Goal: Information Seeking & Learning: Learn about a topic

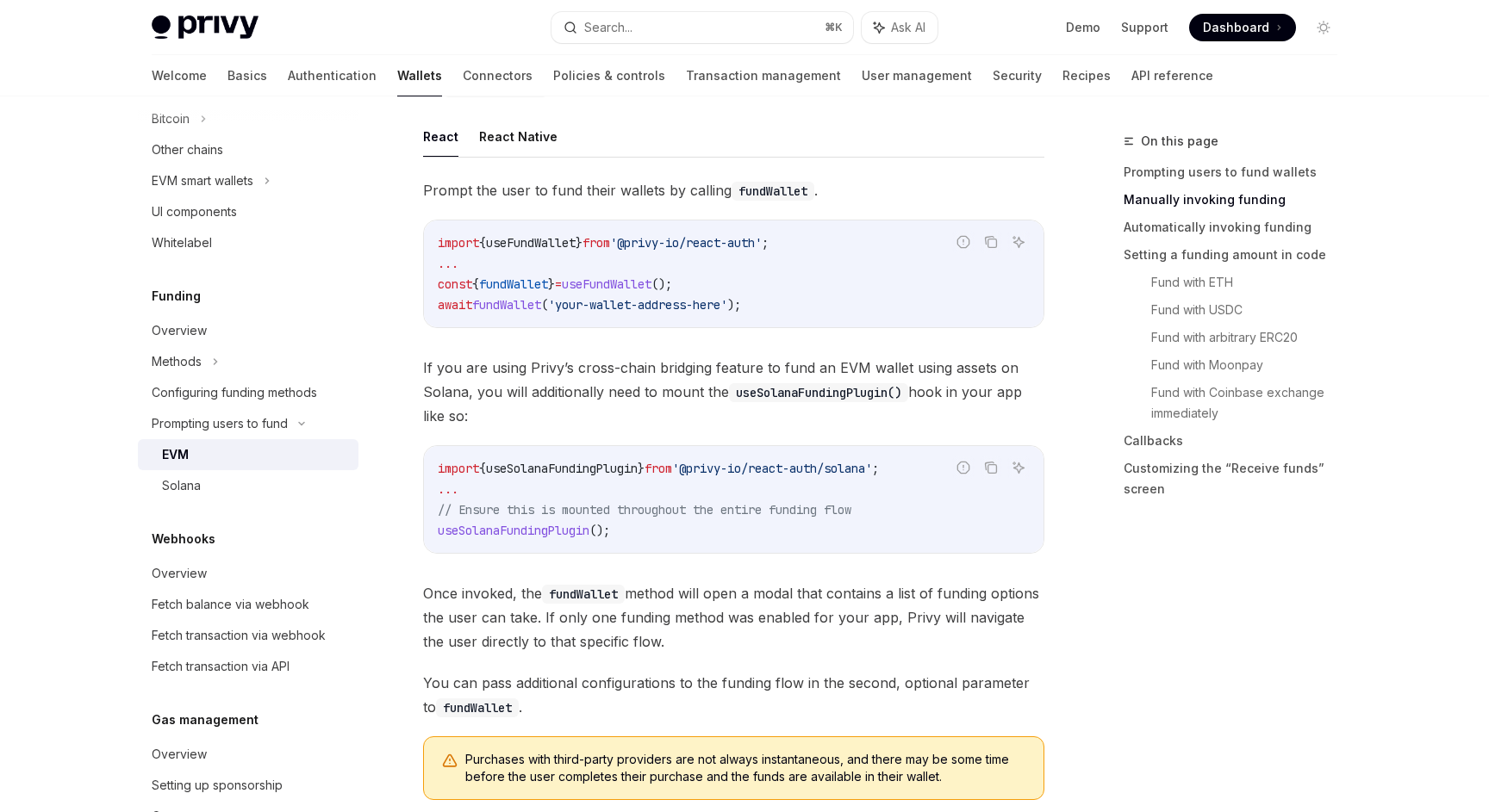
scroll to position [578, 0]
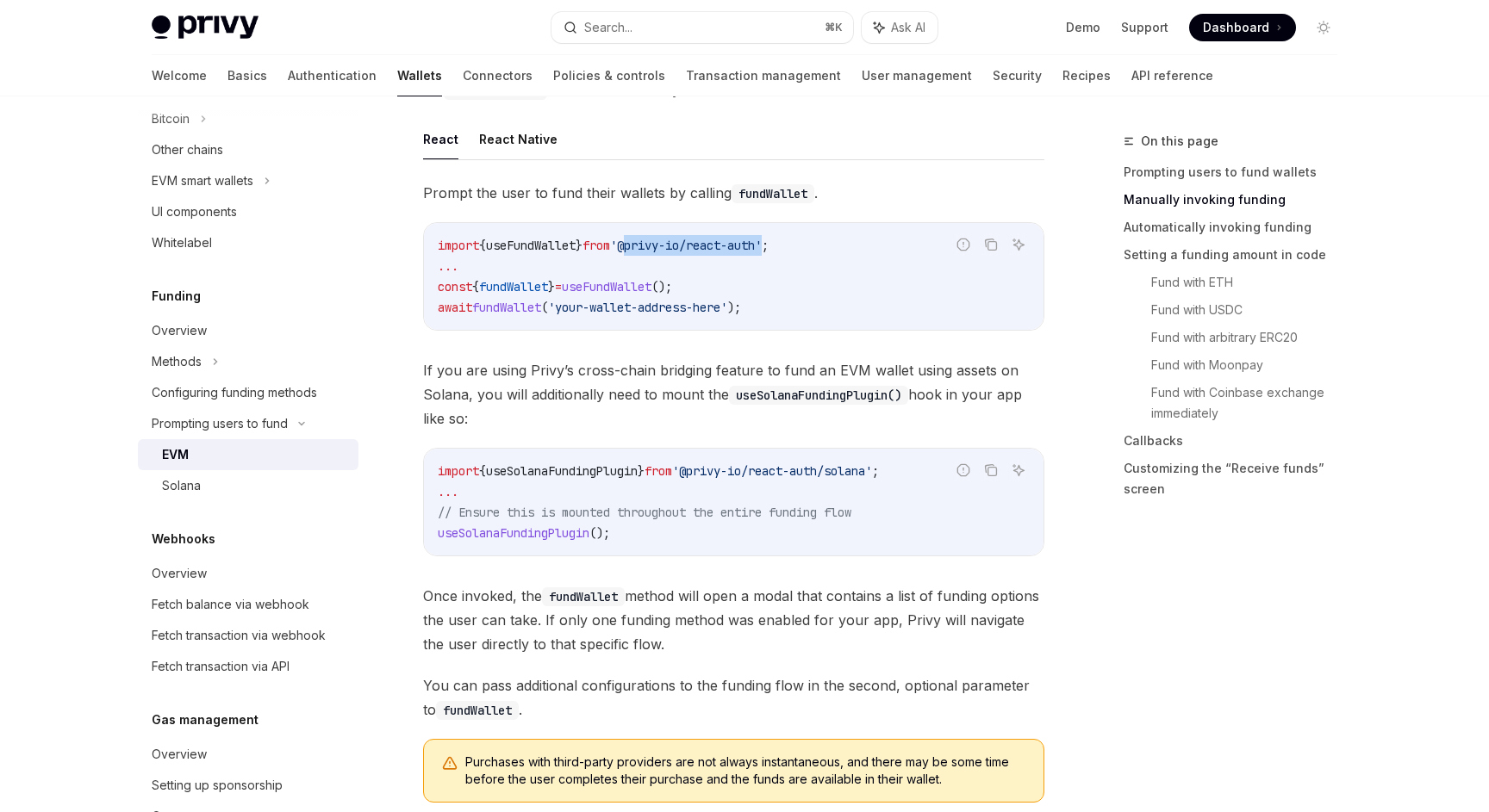
drag, startPoint x: 648, startPoint y: 246, endPoint x: 790, endPoint y: 254, distance: 142.2
click at [790, 254] on code "import { useFundWallet } from '@privy-io/react-auth' ; ... const { fundWallet }…" at bounding box center [734, 276] width 592 height 83
copy span "@privy-io/react-auth"
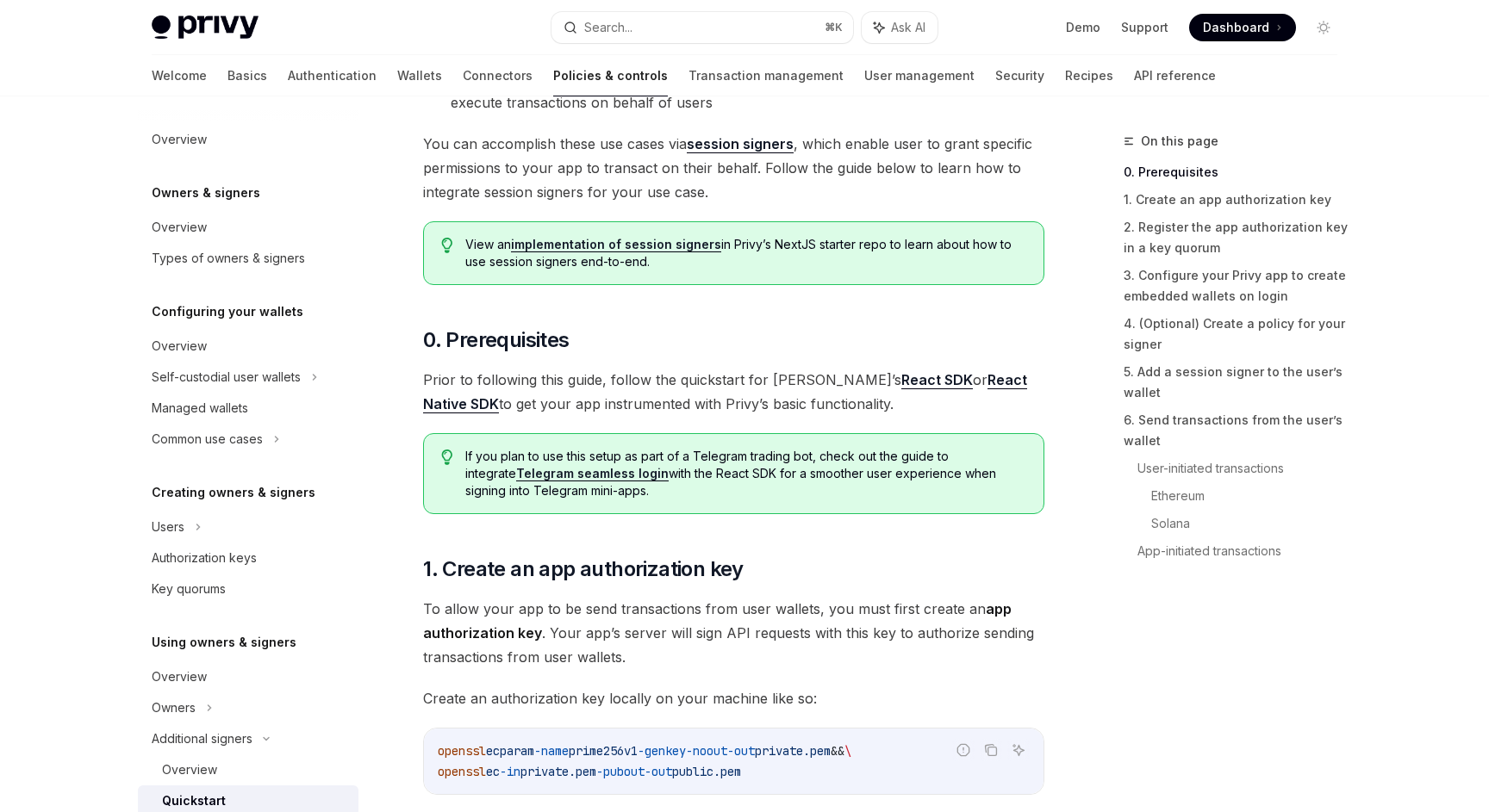
scroll to position [429, 0]
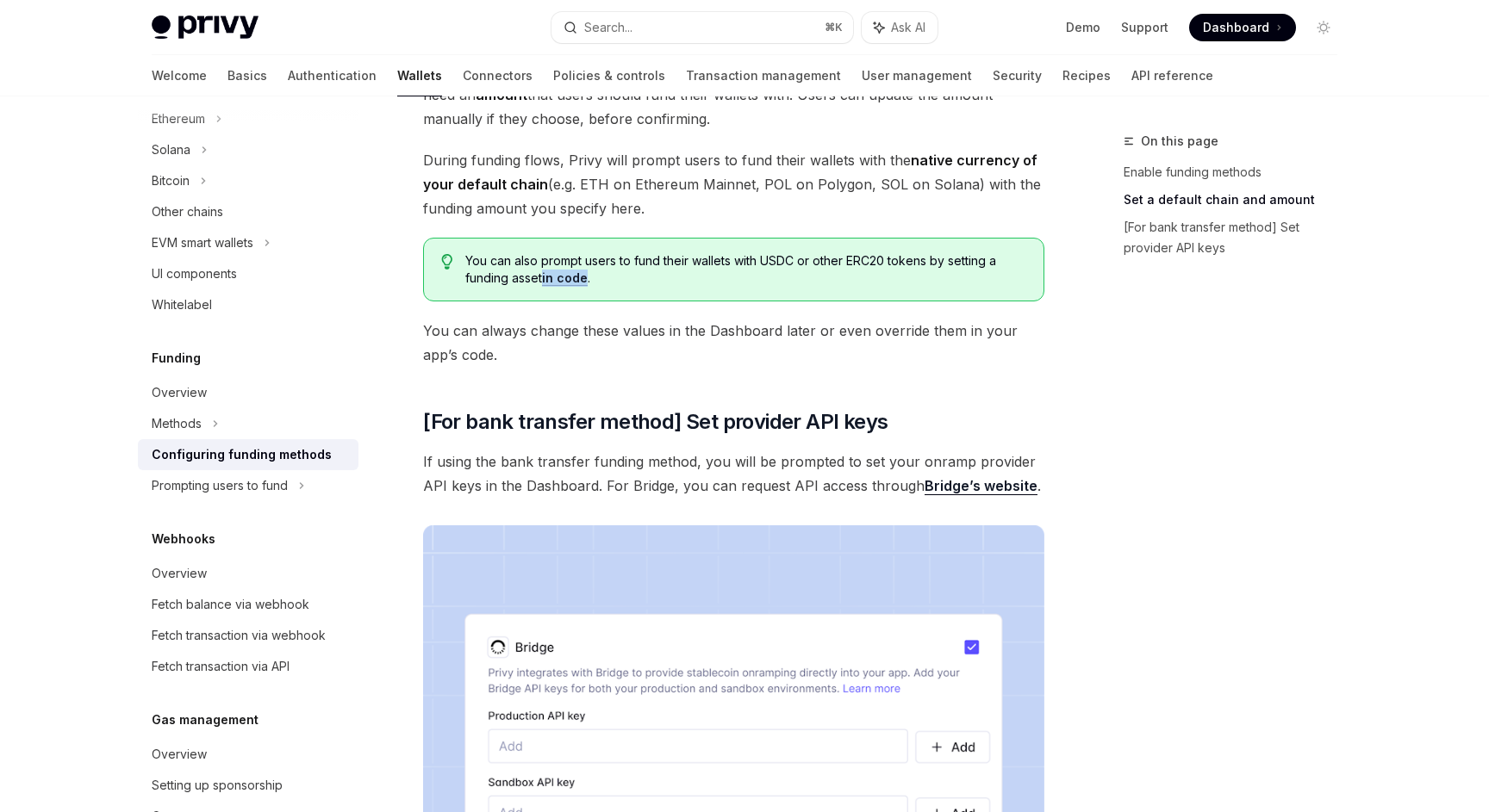
scroll to position [1163, 0]
